Goal: Task Accomplishment & Management: Manage account settings

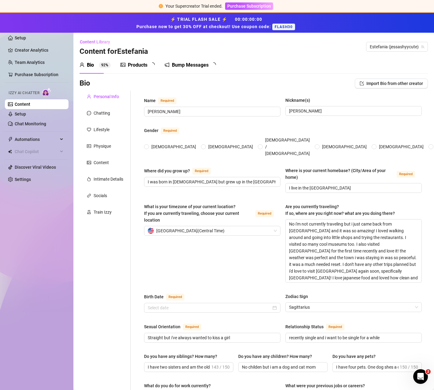
radio input "true"
type input "[DATE]"
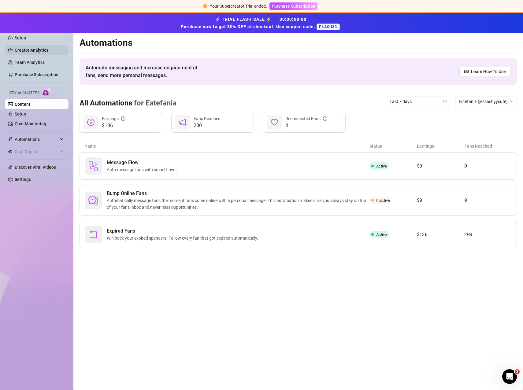
click at [24, 53] on link "Creator Analytics" at bounding box center [39, 50] width 49 height 10
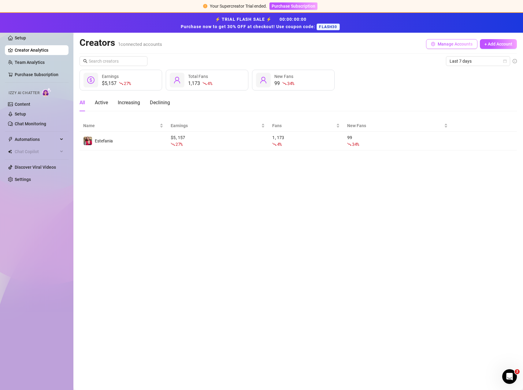
click at [433, 42] on span "Manage Accounts" at bounding box center [454, 44] width 35 height 5
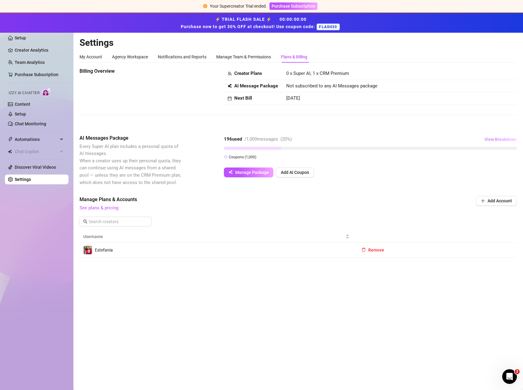
click at [433, 140] on span "View Breakdown" at bounding box center [500, 139] width 32 height 5
click at [383, 170] on div "Manage Package Add AI Coupon" at bounding box center [370, 172] width 293 height 10
click at [307, 143] on div "196 used / 1,000 messages ( 20 %) View Breakdown" at bounding box center [370, 139] width 293 height 10
click at [271, 141] on div "/ 1,000 messages" at bounding box center [261, 139] width 34 height 7
click at [433, 141] on span "View Breakdown" at bounding box center [500, 139] width 32 height 5
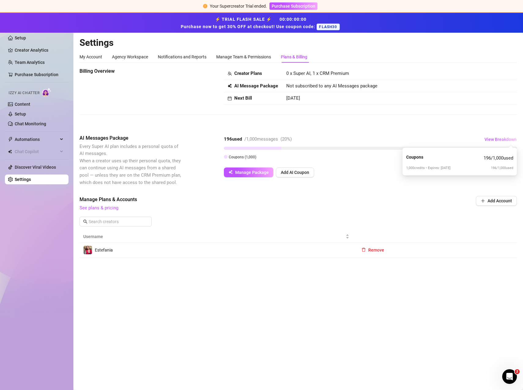
click at [360, 130] on div "Billing Overview Creator Plans 0 x Super AI, 1 x CRM Premium AI Message Package…" at bounding box center [297, 163] width 437 height 190
click at [258, 173] on span "Manage Package" at bounding box center [252, 172] width 34 height 5
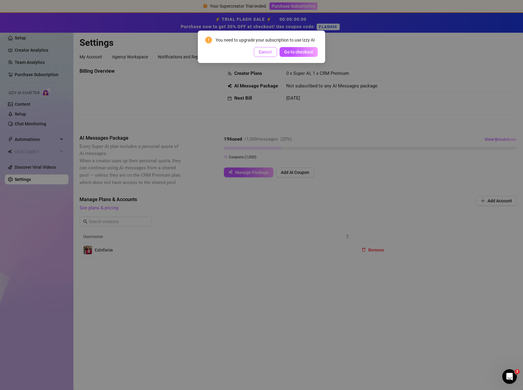
click at [262, 52] on span "Cancel" at bounding box center [265, 52] width 13 height 5
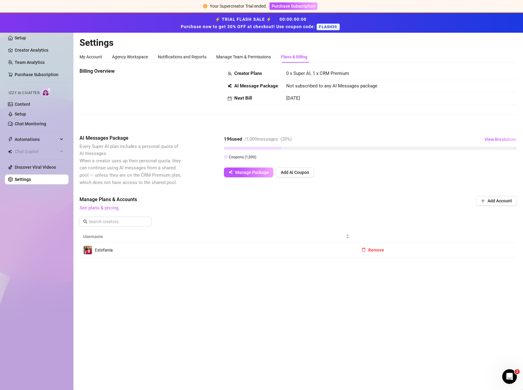
click at [290, 147] on div at bounding box center [370, 148] width 293 height 3
click at [433, 139] on span "View Breakdown" at bounding box center [500, 139] width 32 height 5
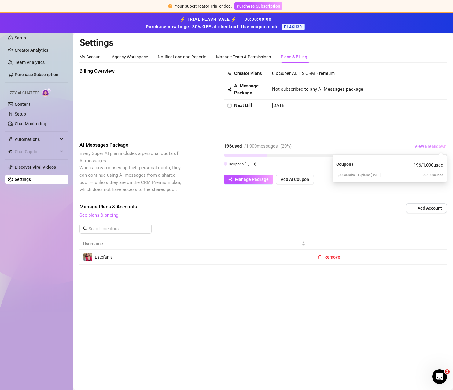
click at [430, 146] on span "View Breakdown" at bounding box center [430, 146] width 32 height 5
click at [163, 115] on div "Billing Overview Creator Plans 0 x Super AI, 1 x CRM Premium AI Message Package…" at bounding box center [262, 100] width 367 height 64
click at [92, 54] on div "My Account" at bounding box center [90, 56] width 23 height 7
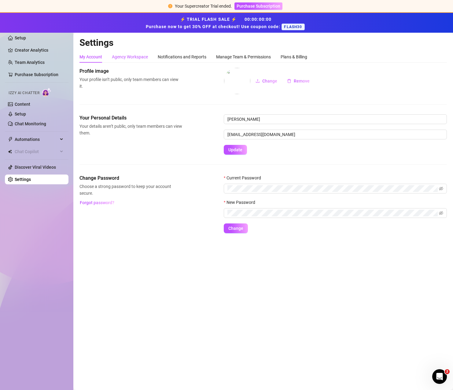
click at [123, 56] on div "Agency Workspace" at bounding box center [130, 56] width 36 height 7
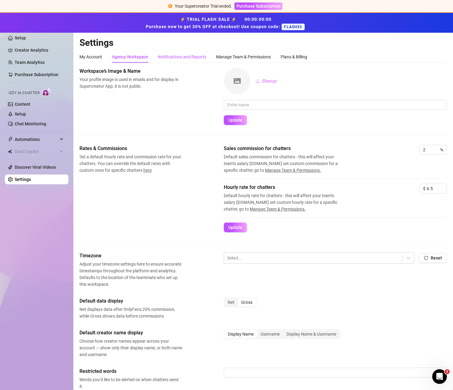
click at [167, 54] on div "Notifications and Reports" at bounding box center [182, 56] width 49 height 7
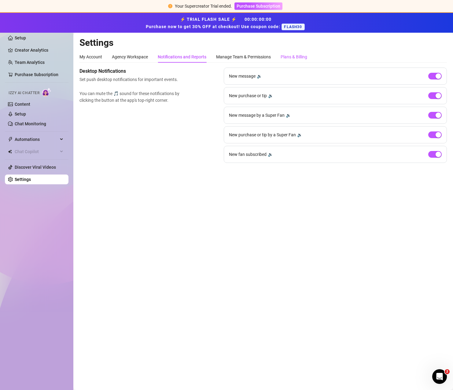
click at [288, 54] on div "Plans & Billing" at bounding box center [294, 56] width 27 height 7
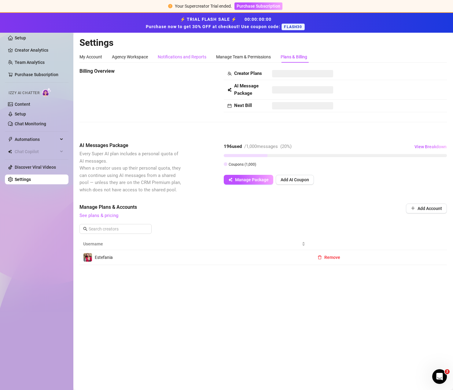
click at [179, 56] on div "Notifications and Reports" at bounding box center [182, 56] width 49 height 7
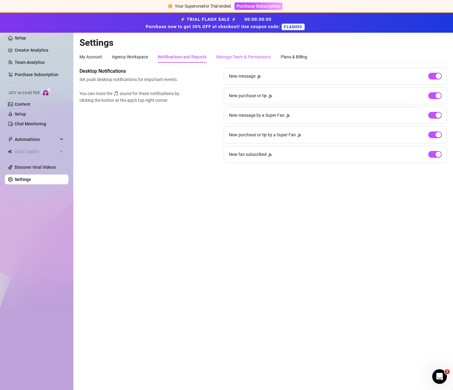
click at [251, 59] on div "Manage Team & Permissions" at bounding box center [243, 56] width 55 height 7
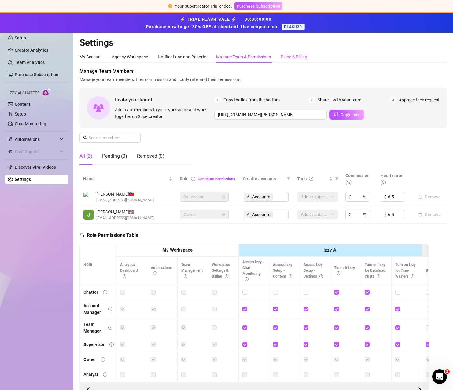
click at [297, 54] on div "Plans & Billing" at bounding box center [294, 56] width 27 height 7
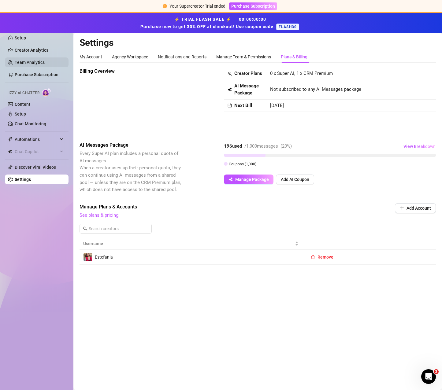
click at [30, 63] on link "Team Analytics" at bounding box center [30, 62] width 30 height 5
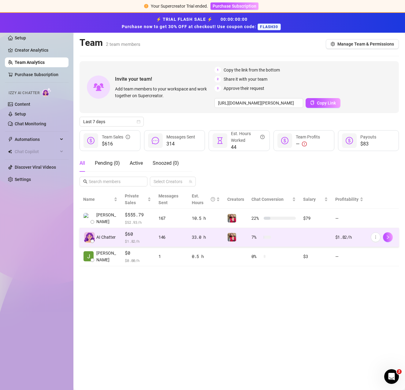
click at [185, 235] on td "146" at bounding box center [171, 237] width 33 height 19
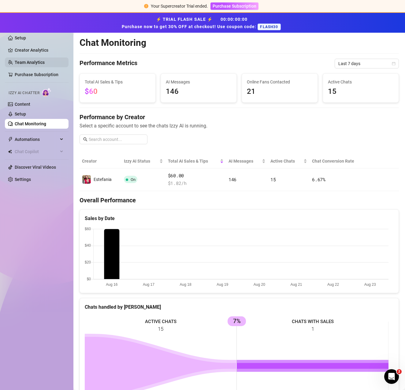
click at [30, 63] on link "Team Analytics" at bounding box center [30, 62] width 30 height 5
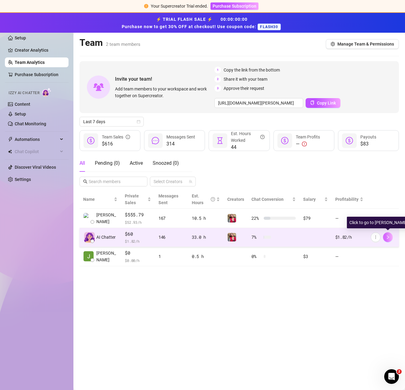
click at [385, 235] on icon "right" at bounding box center [387, 237] width 4 height 4
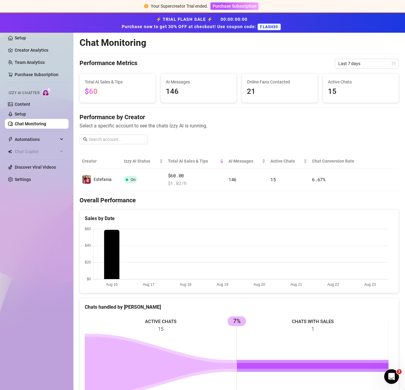
click at [24, 121] on link "Chat Monitoring" at bounding box center [30, 123] width 31 height 5
click at [33, 63] on link "Team Analytics" at bounding box center [30, 62] width 30 height 5
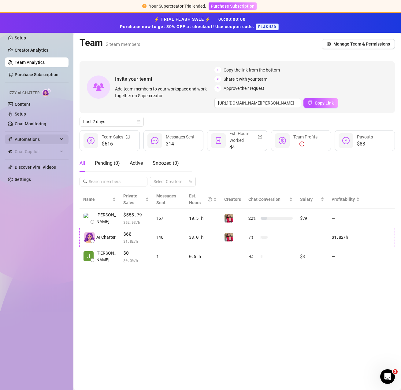
click at [31, 137] on span "Automations" at bounding box center [36, 139] width 43 height 10
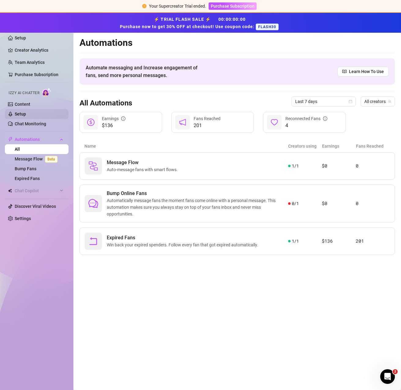
click at [26, 116] on link "Setup" at bounding box center [20, 114] width 11 height 5
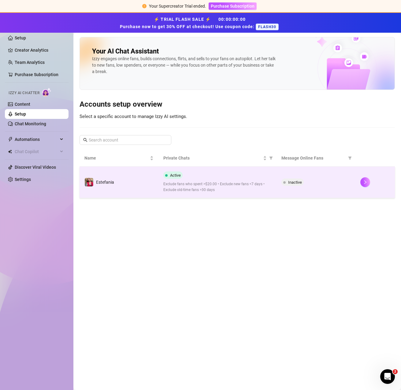
click at [237, 189] on span "Exclude fans who spent >$20.00 • Exclude new fans <7 days • Exclude old-time fa…" at bounding box center [217, 187] width 108 height 12
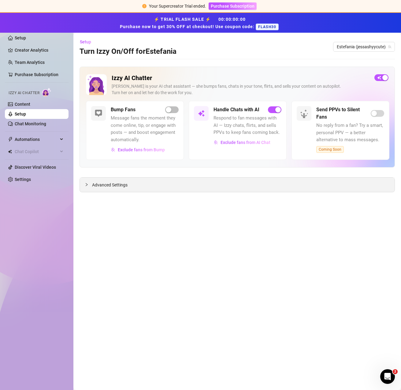
click at [114, 183] on span "Advanced Settings" at bounding box center [109, 185] width 35 height 7
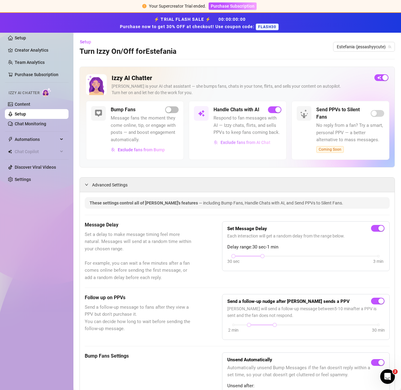
click at [226, 141] on span "Exclude fans from AI Chat" at bounding box center [245, 142] width 50 height 5
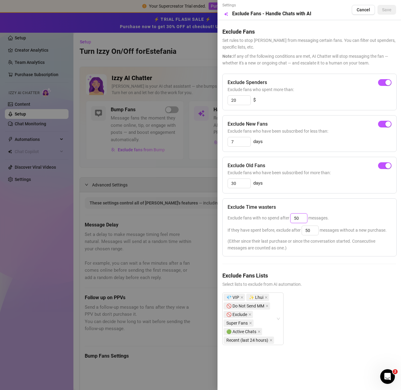
drag, startPoint x: 300, startPoint y: 217, endPoint x: 262, endPoint y: 215, distance: 38.2
click at [262, 215] on div "Exclude fans with no spend after 50 messages." at bounding box center [309, 218] width 164 height 10
click at [341, 212] on div "Exclude Time wasters Exclude fans with no spend after 25 messages. If they have…" at bounding box center [309, 227] width 174 height 58
drag, startPoint x: 303, startPoint y: 218, endPoint x: 275, endPoint y: 218, distance: 27.8
click at [275, 218] on span "Exclude fans with no spend after 25 messages." at bounding box center [277, 217] width 101 height 5
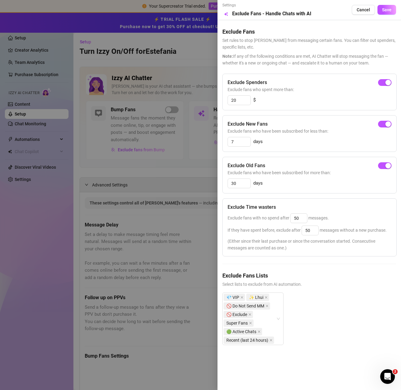
click at [338, 212] on div "Exclude Time wasters Exclude fans with no spend after 50 messages. If they have…" at bounding box center [309, 227] width 174 height 58
drag, startPoint x: 302, startPoint y: 215, endPoint x: 286, endPoint y: 215, distance: 15.9
click at [286, 215] on span "Exclude fans with no spend after 50 messages." at bounding box center [277, 217] width 101 height 5
type input "25"
click at [324, 262] on div "Exclude Spenders Exclude fans who spent more than: 20 $ Exclude New Fans Exclud…" at bounding box center [309, 214] width 174 height 281
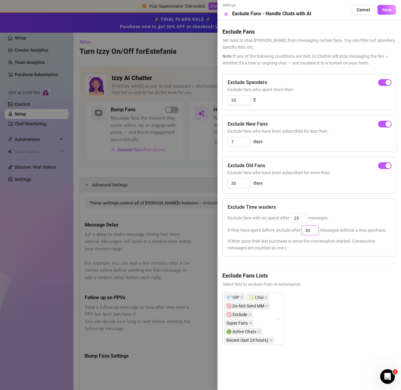
drag, startPoint x: 314, startPoint y: 232, endPoint x: 284, endPoint y: 229, distance: 30.1
click at [284, 229] on span "If they have spent before, exclude after 50 messages without a new purchase." at bounding box center [306, 230] width 159 height 5
type input "25"
click at [322, 274] on h5 "Exclude Fans Lists" at bounding box center [309, 275] width 174 height 8
click at [392, 9] on button "Save" at bounding box center [386, 10] width 19 height 10
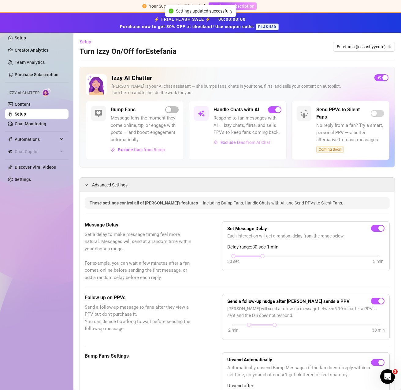
click at [255, 141] on span "Exclude fans from AI Chat" at bounding box center [245, 142] width 50 height 5
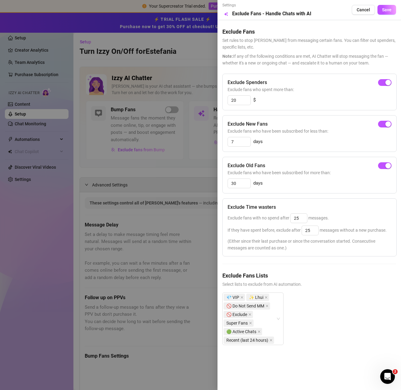
click at [35, 230] on div at bounding box center [200, 195] width 401 height 390
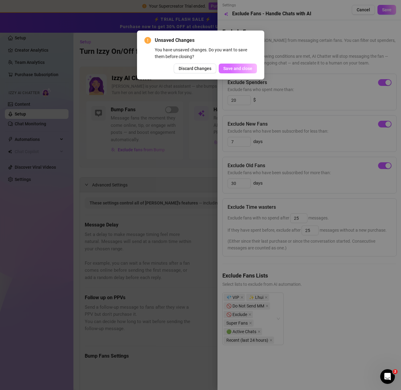
click at [226, 67] on span "Save and close" at bounding box center [237, 68] width 29 height 5
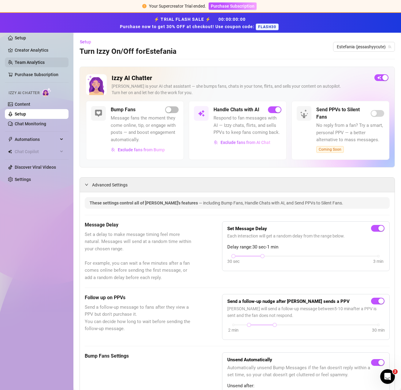
click at [27, 61] on link "Team Analytics" at bounding box center [30, 62] width 30 height 5
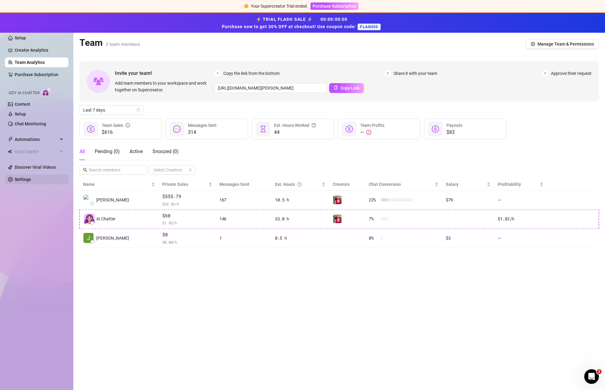
click at [31, 181] on link "Settings" at bounding box center [23, 179] width 16 height 5
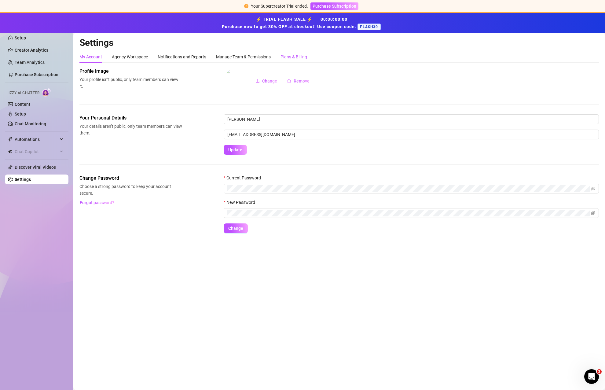
click at [301, 54] on div "Plans & Billing" at bounding box center [294, 56] width 27 height 7
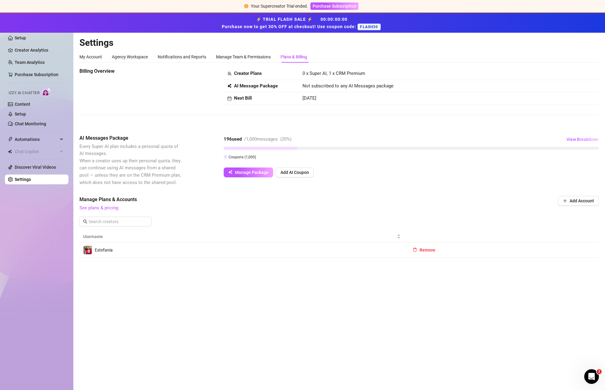
click at [340, 73] on span "0 x Super AI, 1 x CRM Premium" at bounding box center [334, 74] width 63 height 6
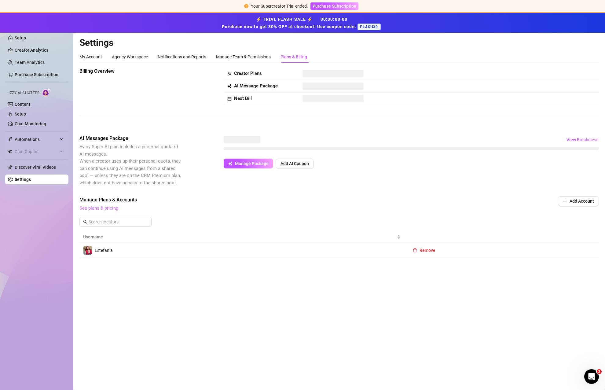
click at [105, 209] on link "See plans & pricing" at bounding box center [98, 208] width 39 height 6
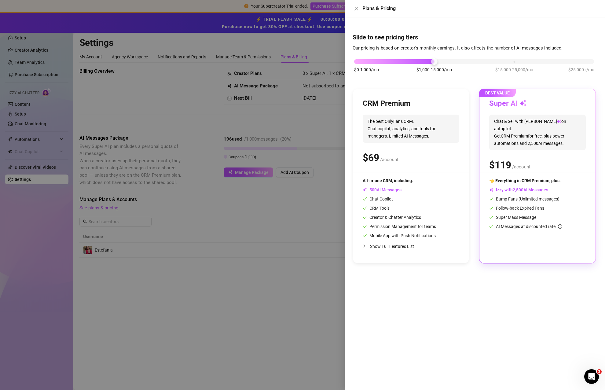
click at [433, 155] on div "$ /account" at bounding box center [411, 157] width 97 height 15
click at [433, 104] on div "CRM Premium" at bounding box center [411, 104] width 97 height 10
click at [433, 97] on div "CRM Premium The best OnlyFans CRM. Chat copilot, analytics, and tools for manag…" at bounding box center [411, 176] width 116 height 174
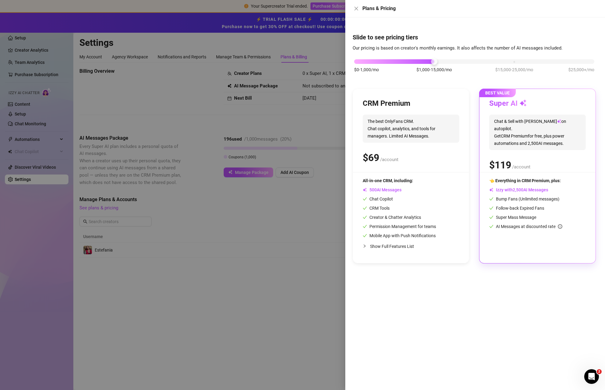
click at [433, 167] on div "CRM Premium The best OnlyFans CRM. Chat copilot, analytics, and tools for manag…" at bounding box center [411, 176] width 116 height 174
click at [433, 209] on div "All-in-one CRM, including: AI Messages Chat Copilot CRM Tools Creator & Chatter…" at bounding box center [411, 208] width 97 height 62
click at [400, 247] on span "Show Full Features List" at bounding box center [392, 246] width 44 height 5
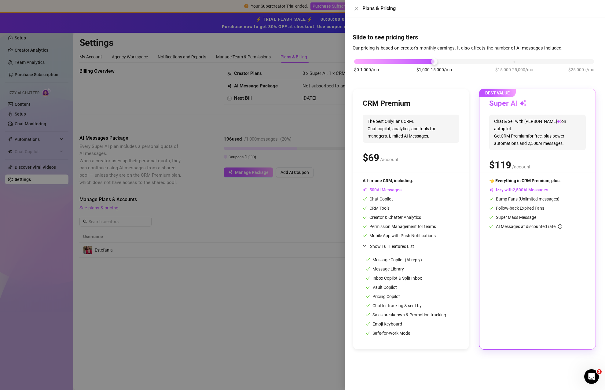
click at [433, 225] on div "All-in-one CRM, including: AI Messages Chat Copilot CRM Tools Creator & Chatter…" at bounding box center [411, 208] width 97 height 62
click at [433, 104] on div "CRM Premium" at bounding box center [411, 104] width 97 height 10
click at [368, 62] on div "$0-1,000/mo $1,000-15,000/mo $15,000-25,000/mo $25,000+/mo" at bounding box center [474, 60] width 240 height 4
click at [416, 59] on div "$0-1,000/mo $1,000-15,000/mo $15,000-25,000/mo $25,000+/mo" at bounding box center [474, 60] width 240 height 4
click at [382, 61] on div "$0-1,000/mo $1,000-15,000/mo $15,000-25,000/mo $25,000+/mo" at bounding box center [474, 60] width 240 height 4
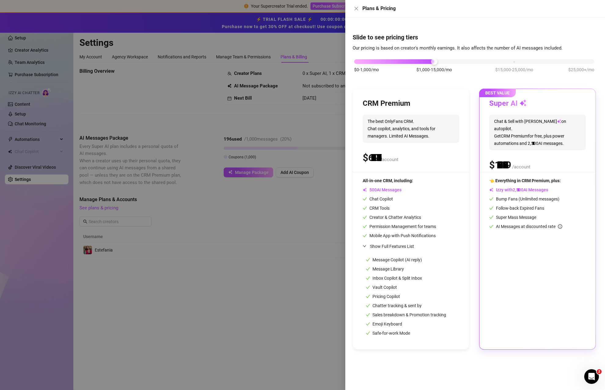
click at [429, 61] on div "$0-1,000/mo $1,000-15,000/mo $15,000-25,000/mo $25,000+/mo" at bounding box center [474, 60] width 240 height 4
click at [433, 61] on div "$0-1,000/mo $1,000-15,000/mo $15,000-25,000/mo $25,000+/mo" at bounding box center [474, 60] width 240 height 4
click at [433, 64] on div "$0-1,000/mo $1,000-15,000/mo $15,000-25,000/mo $25,000+/mo" at bounding box center [474, 69] width 243 height 35
click at [433, 62] on div "$0-1,000/mo $1,000-15,000/mo $15,000-25,000/mo $25,000+/mo" at bounding box center [474, 60] width 240 height 4
click at [433, 61] on div "$0-1,000/mo $1,000-15,000/mo $15,000-25,000/mo $25,000+/mo" at bounding box center [474, 60] width 240 height 4
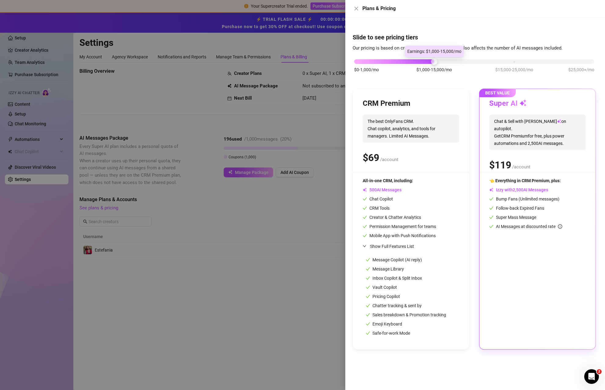
click at [256, 219] on div at bounding box center [302, 195] width 605 height 390
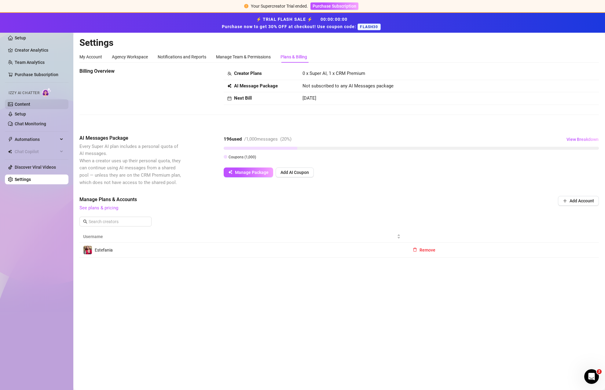
click at [25, 105] on link "Content" at bounding box center [23, 104] width 16 height 5
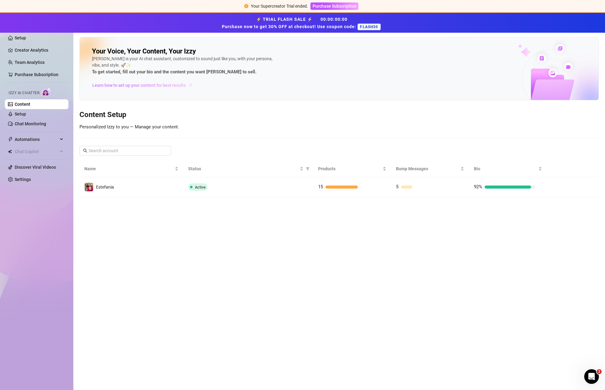
click at [170, 85] on span "Learn how to set up your content for best results" at bounding box center [139, 85] width 94 height 7
click at [26, 112] on link "Setup" at bounding box center [20, 114] width 11 height 5
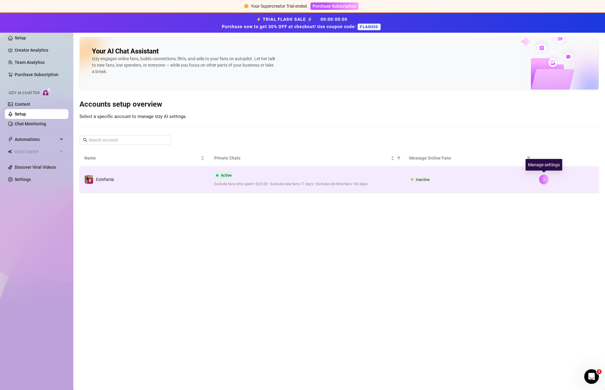
click at [433, 176] on button "button" at bounding box center [544, 179] width 10 height 10
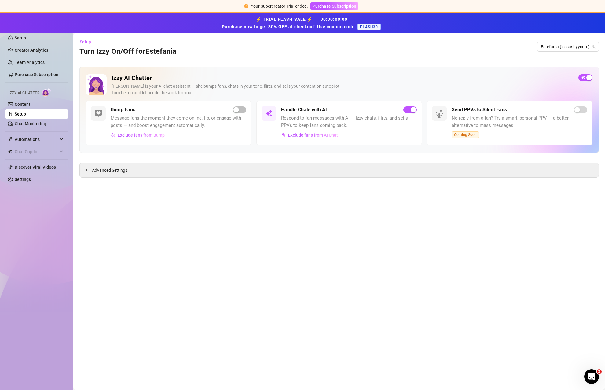
click at [376, 117] on span "Respond to fan messages with AI — Izzy chats, flirts, and sells PPVs to keep fa…" at bounding box center [349, 122] width 136 height 14
click at [316, 134] on span "Exclude fans from AI Chat" at bounding box center [313, 135] width 50 height 5
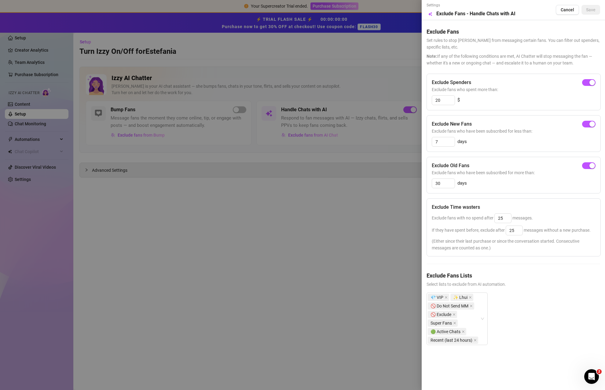
click at [433, 136] on div "Exclude New Fans Exclude fans who have been subscribed for less than: 7 days" at bounding box center [514, 133] width 174 height 37
click at [369, 101] on div at bounding box center [302, 195] width 605 height 390
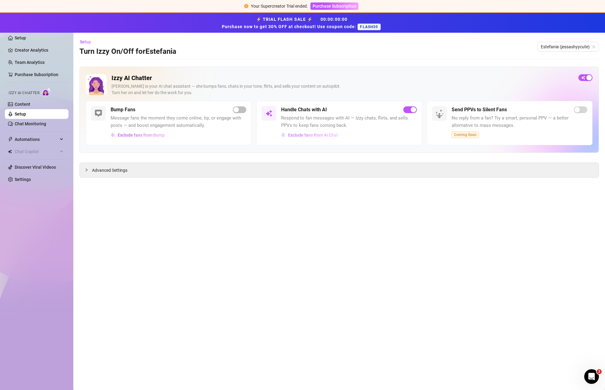
click at [331, 136] on span "Exclude fans from AI Chat" at bounding box center [313, 135] width 50 height 5
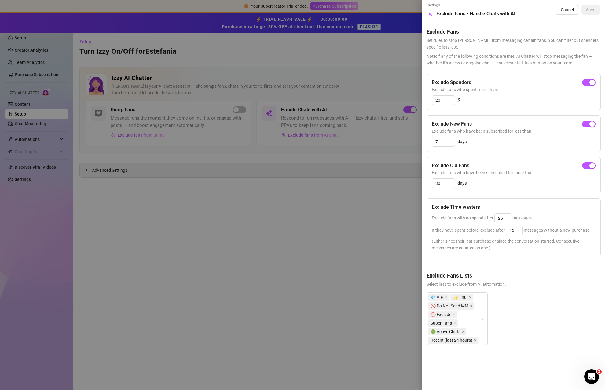
click at [250, 159] on div at bounding box center [302, 195] width 605 height 390
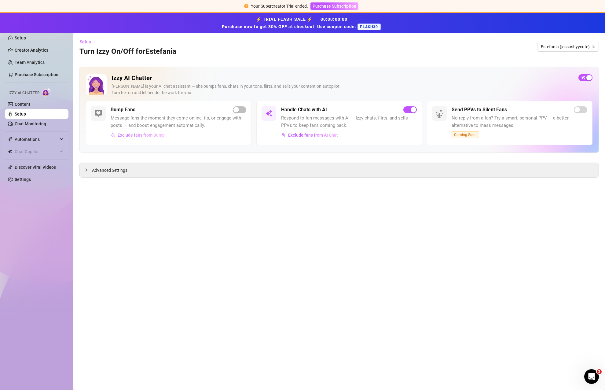
click at [153, 134] on span "Exclude fans from Bump" at bounding box center [141, 135] width 47 height 5
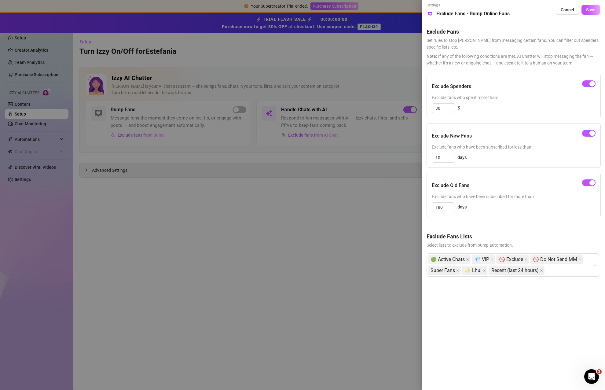
click at [339, 235] on div at bounding box center [302, 195] width 605 height 390
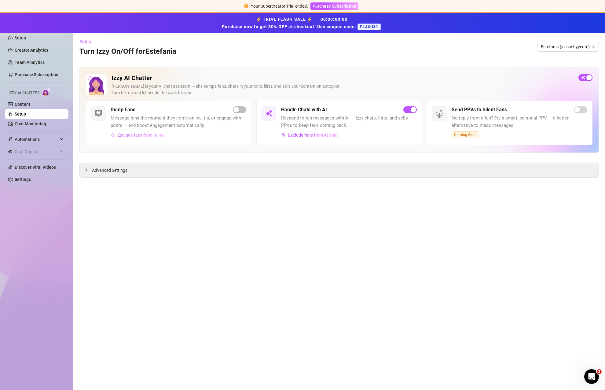
click at [154, 134] on span "Exclude fans from Bump" at bounding box center [141, 135] width 47 height 5
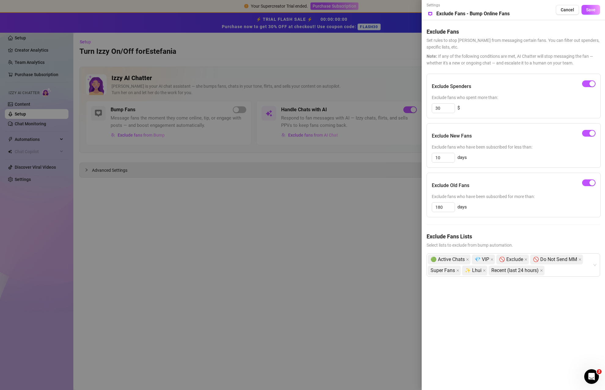
click at [217, 200] on div at bounding box center [302, 195] width 605 height 390
